Goal: Task Accomplishment & Management: Manage account settings

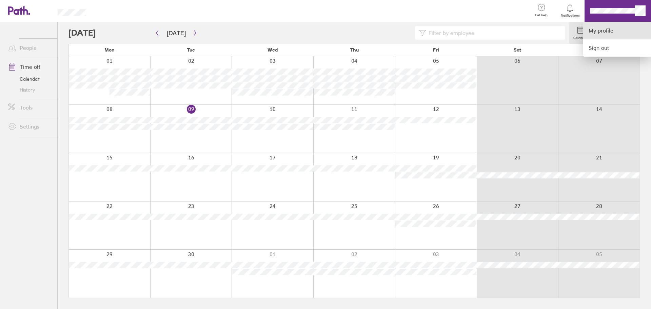
click at [613, 28] on link "My profile" at bounding box center [617, 30] width 68 height 17
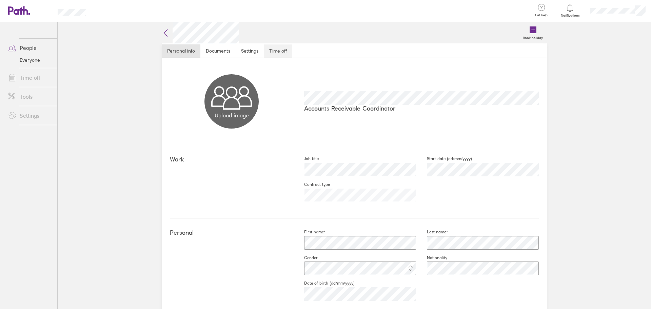
drag, startPoint x: 281, startPoint y: 58, endPoint x: 279, endPoint y: 50, distance: 8.8
click at [282, 59] on div "Upload image Choose files Accounts Receivable Coordinator" at bounding box center [354, 101] width 369 height 87
click at [279, 48] on link "Time off" at bounding box center [278, 51] width 28 height 14
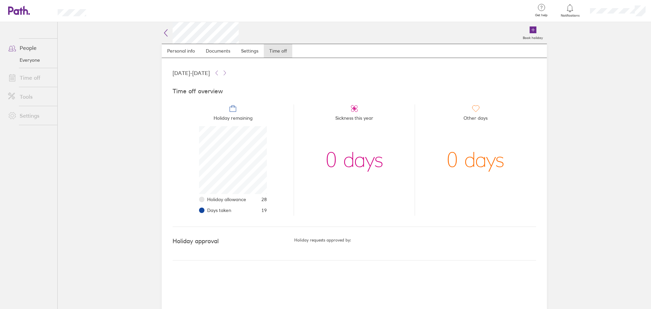
scroll to position [68, 68]
click at [227, 75] on icon at bounding box center [224, 72] width 5 height 5
click at [219, 75] on icon at bounding box center [216, 72] width 5 height 5
click at [229, 72] on button at bounding box center [225, 73] width 8 height 8
click at [219, 73] on icon at bounding box center [216, 72] width 5 height 5
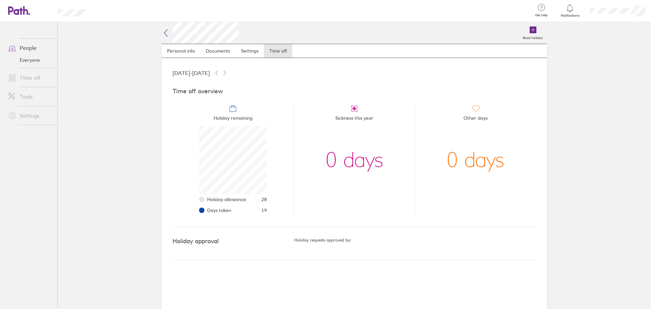
click at [27, 75] on link "Time off" at bounding box center [30, 78] width 55 height 14
